Goal: Check status: Check status

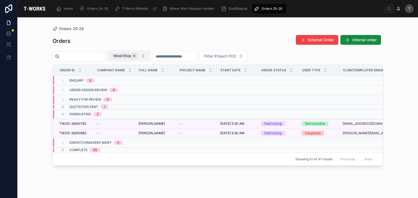
click at [139, 55] on div "Wood Shop" at bounding box center [125, 56] width 28 height 6
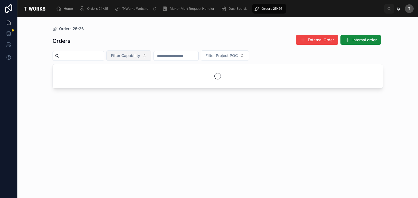
click at [140, 55] on span "Filter Capability" at bounding box center [125, 55] width 29 height 5
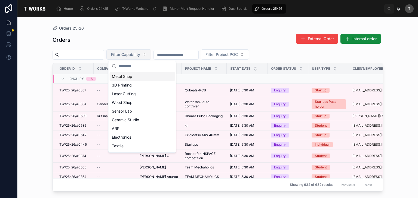
click at [138, 75] on div "Metal Shop" at bounding box center [142, 76] width 65 height 9
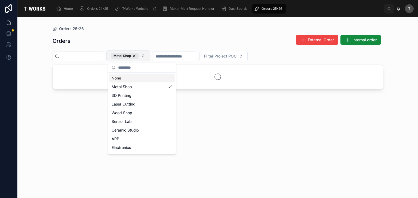
click at [115, 33] on div "Orders External Order Internal order Metal Shop Filter Project POC" at bounding box center [217, 112] width 330 height 160
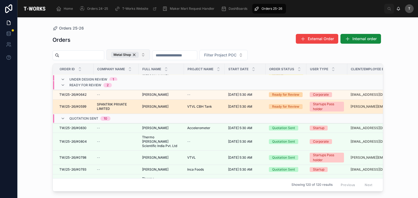
scroll to position [27, 0]
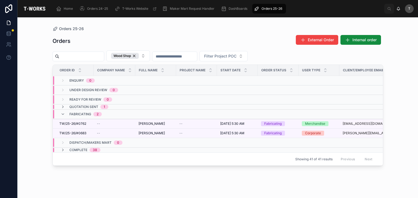
click at [165, 33] on div "Orders External Order Internal order Wood Shop Filter Project POC Order ID Comp…" at bounding box center [217, 112] width 330 height 160
click at [68, 106] on div "Quotation Sent 1" at bounding box center [85, 107] width 48 height 4
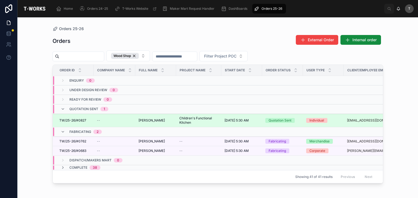
click at [150, 119] on span "[PERSON_NAME]" at bounding box center [151, 121] width 26 height 4
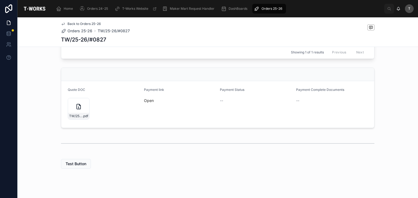
scroll to position [205, 0]
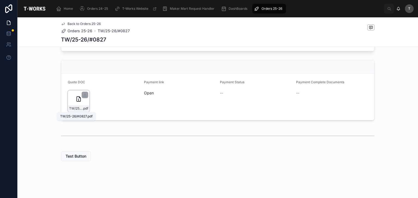
click at [71, 105] on div "TW/25-26/#0827 .pdf" at bounding box center [79, 102] width 22 height 22
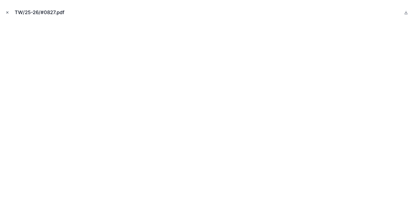
click at [8, 12] on icon "Close modal" at bounding box center [8, 13] width 2 height 2
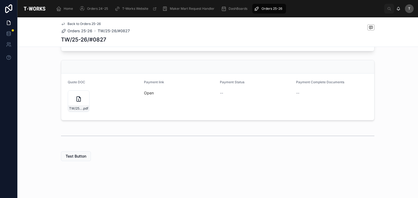
scroll to position [205, 0]
click at [75, 104] on div "TW/25-26/#0827 .pdf" at bounding box center [79, 102] width 22 height 22
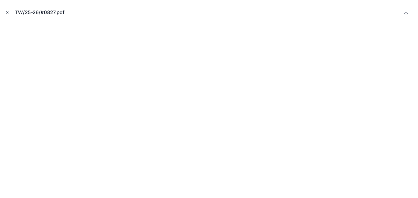
click at [8, 12] on icon "Close modal" at bounding box center [7, 13] width 4 height 4
